Goal: Communication & Community: Answer question/provide support

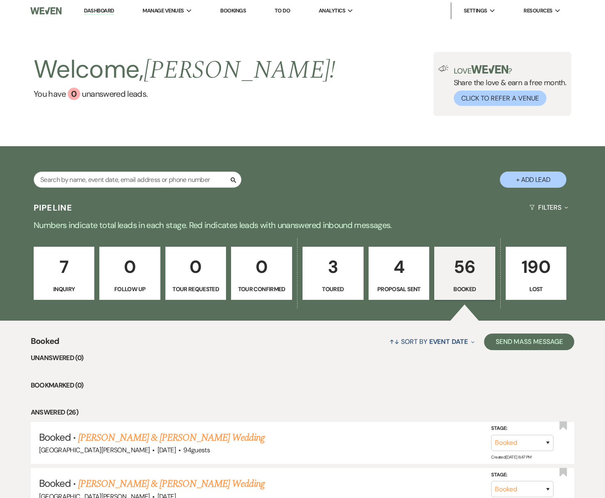
click at [470, 280] on p "56" at bounding box center [465, 267] width 50 height 28
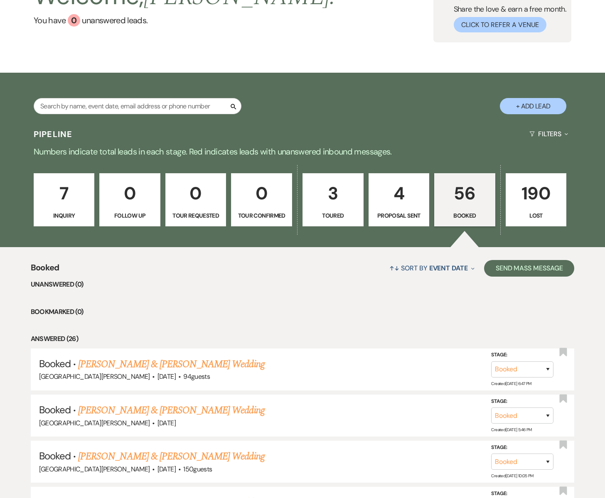
scroll to position [67, 0]
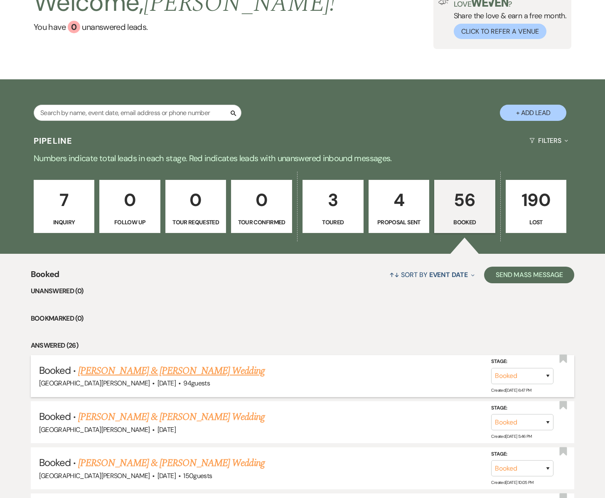
click at [118, 372] on link "[PERSON_NAME] & [PERSON_NAME] Wedding" at bounding box center [171, 371] width 186 height 15
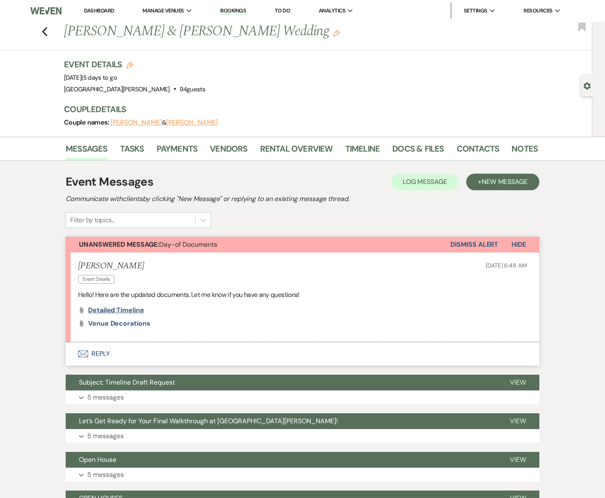
click at [111, 312] on span "Detailed Timeline" at bounding box center [116, 310] width 56 height 9
click at [118, 321] on span "Venue Decorations" at bounding box center [119, 323] width 62 height 9
click at [84, 353] on icon "Envelope" at bounding box center [83, 354] width 10 height 7
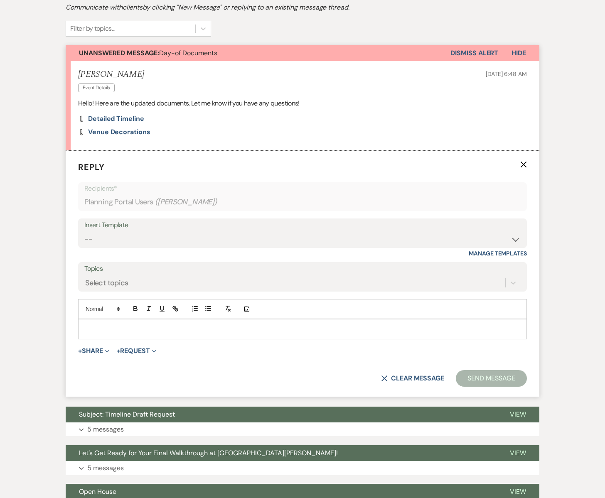
scroll to position [194, 0]
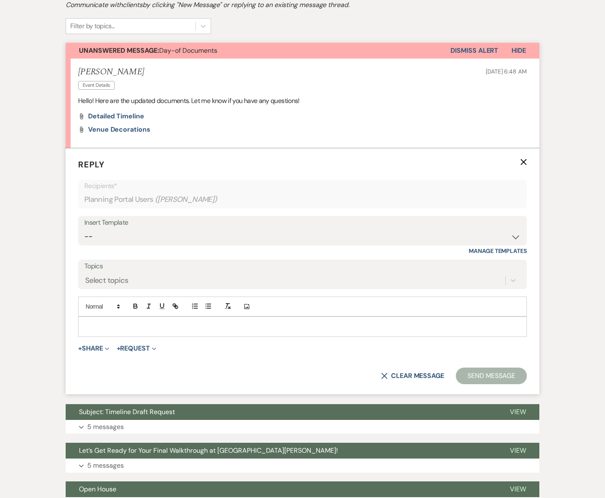
click at [103, 328] on p at bounding box center [303, 326] width 436 height 9
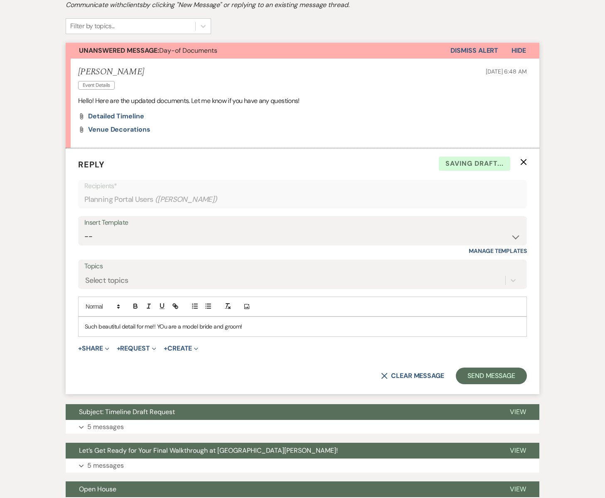
click at [163, 325] on p "Such beautitul detail for me!! YOu are a model bride and groom!" at bounding box center [303, 326] width 436 height 9
click at [157, 328] on p "Such beautiful detail for me!! You are a model bride and groom!" at bounding box center [303, 326] width 436 height 9
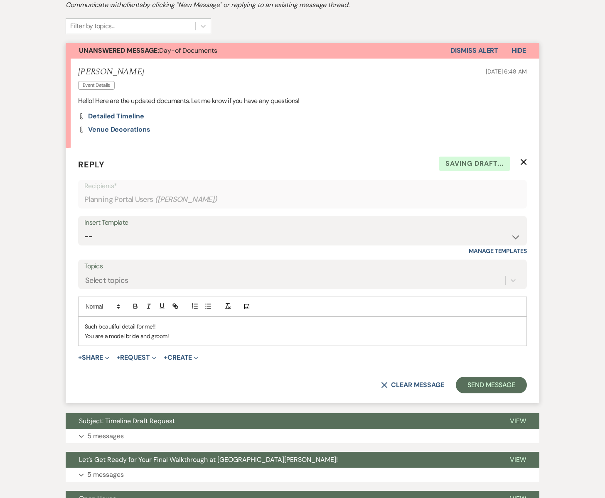
click at [172, 334] on p "You are a model bride and groom!" at bounding box center [303, 336] width 436 height 9
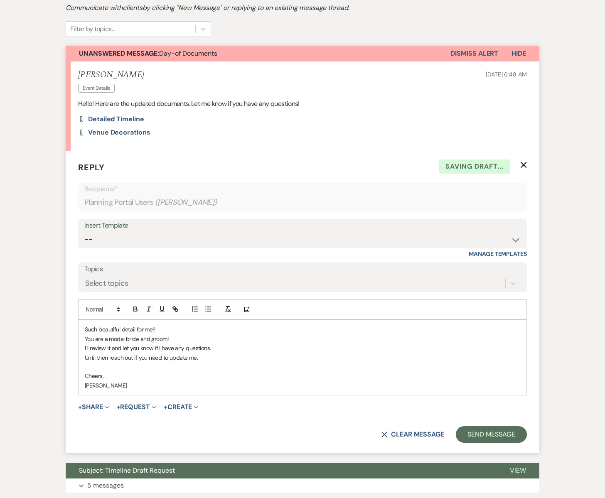
scroll to position [190, 0]
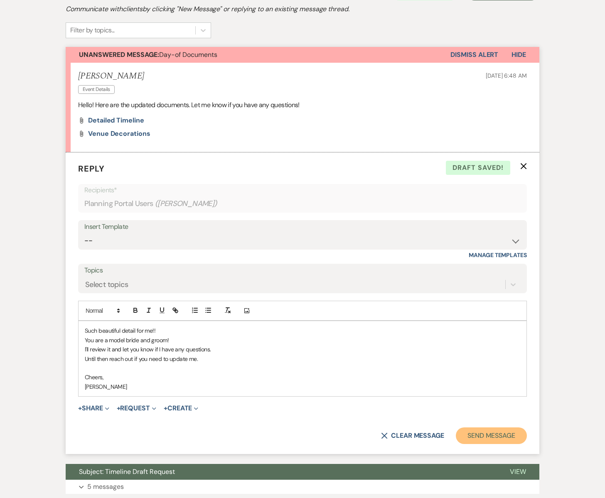
click at [493, 439] on button "Send Message" at bounding box center [491, 436] width 71 height 17
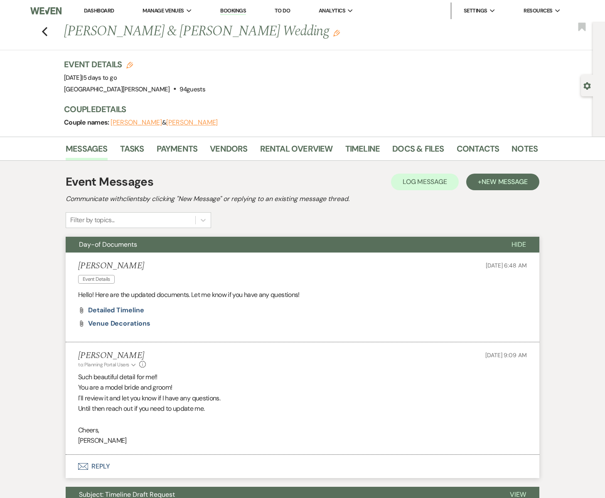
scroll to position [4, 0]
